Goal: Navigation & Orientation: Find specific page/section

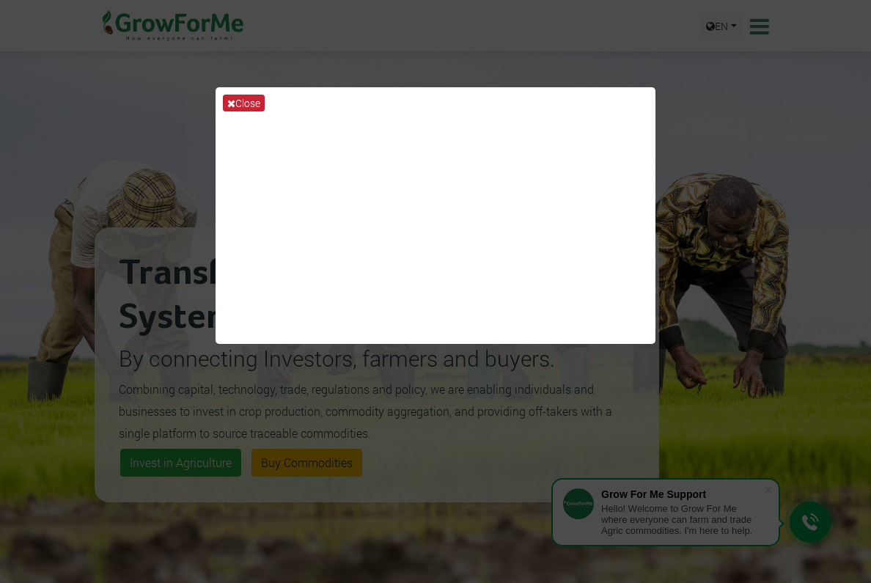
click at [250, 104] on button "Close" at bounding box center [244, 103] width 42 height 17
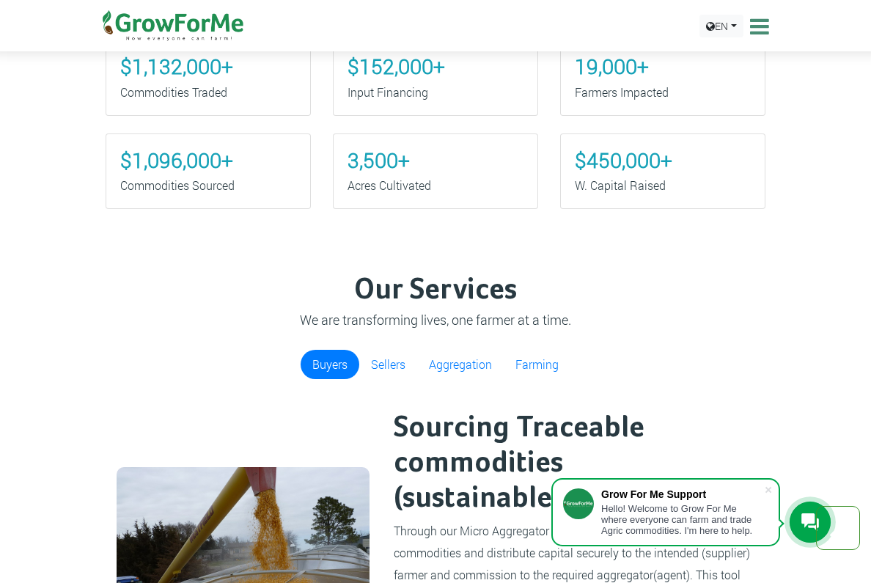
scroll to position [778, 0]
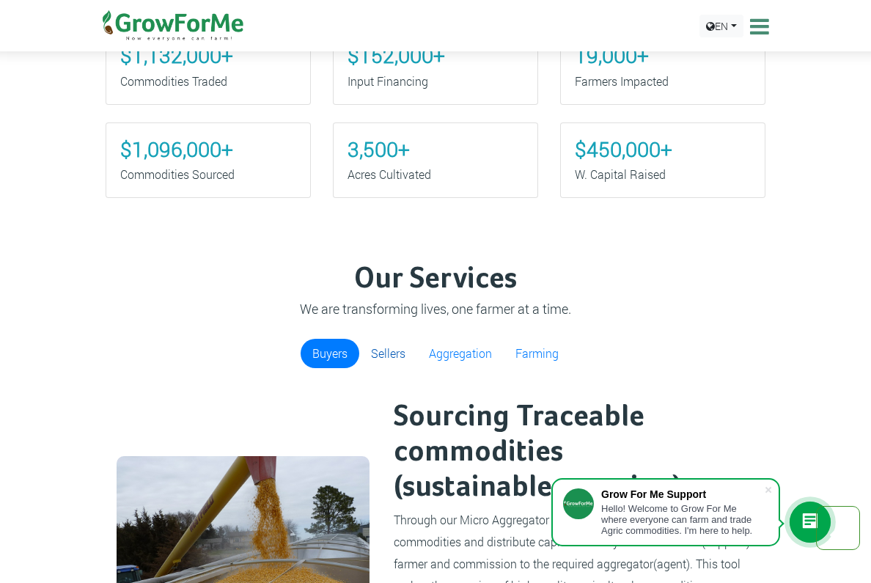
click at [384, 346] on link "Sellers" at bounding box center [388, 353] width 58 height 29
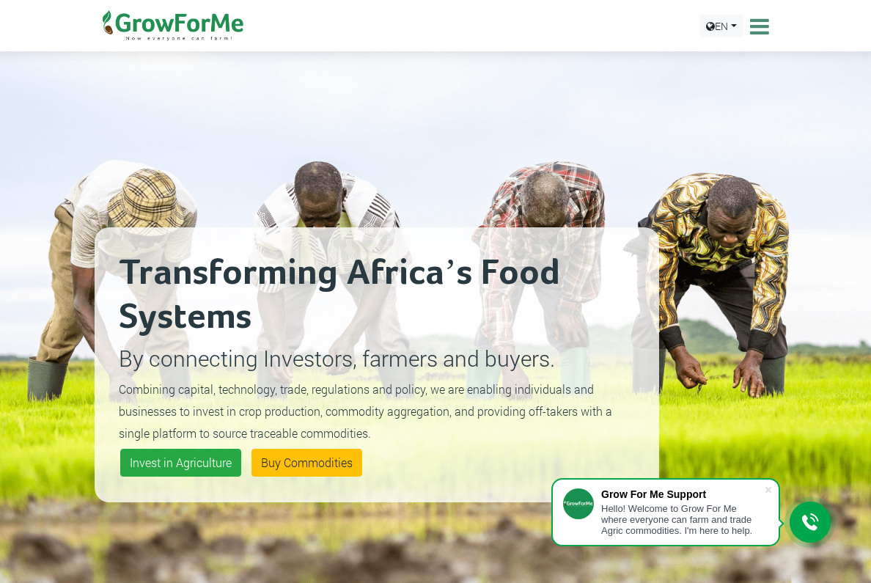
scroll to position [0, 0]
click at [763, 34] on icon at bounding box center [757, 26] width 23 height 22
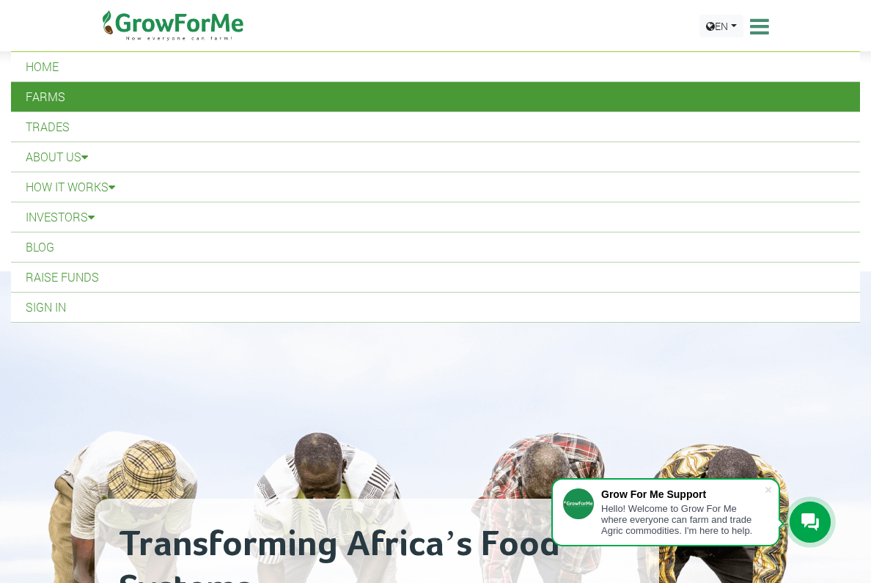
click at [81, 98] on link "Farms" at bounding box center [435, 96] width 849 height 29
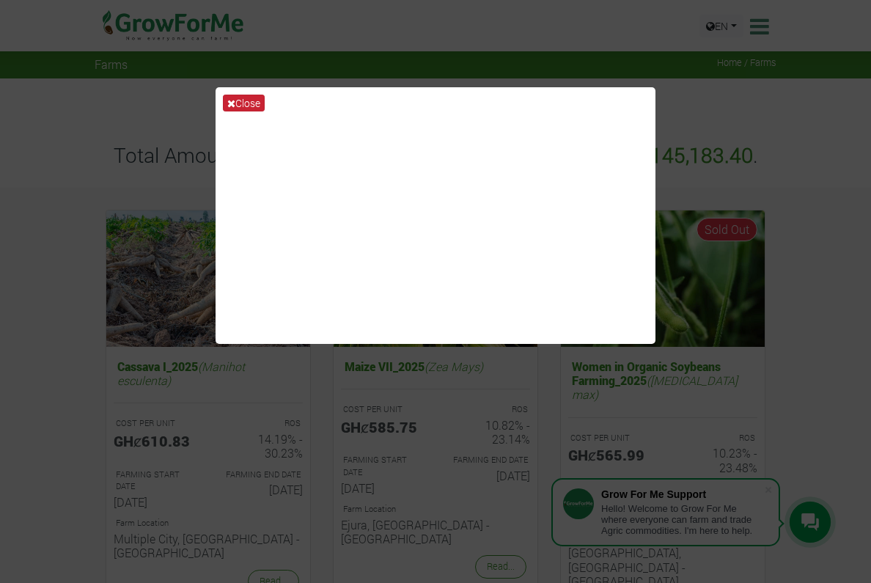
click at [229, 102] on icon at bounding box center [231, 103] width 8 height 10
